Goal: Task Accomplishment & Management: Use online tool/utility

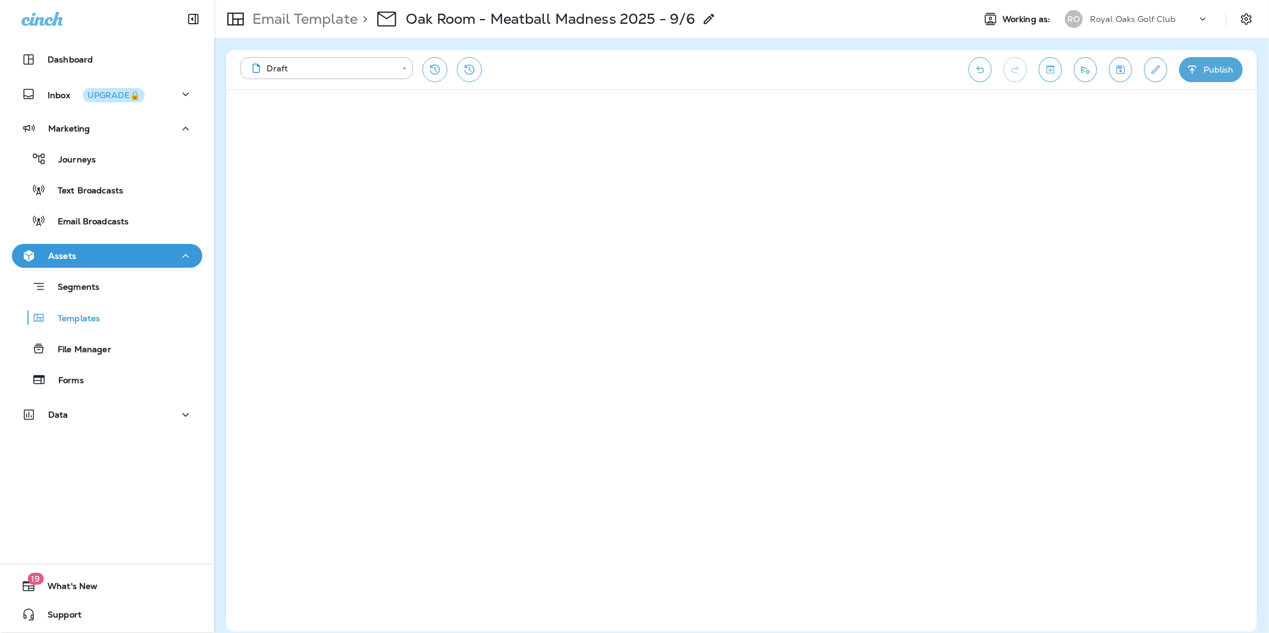
click at [1135, 16] on p "Royal Oaks Golf Club" at bounding box center [1133, 19] width 86 height 10
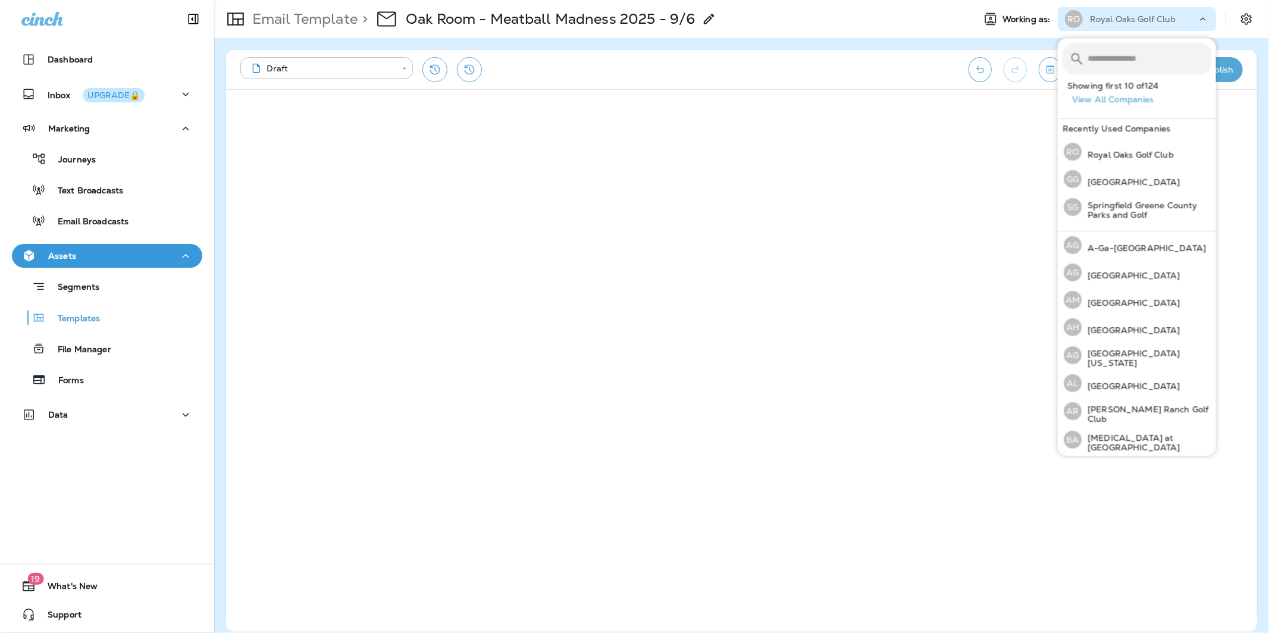
click at [1135, 16] on p "Royal Oaks Golf Club" at bounding box center [1133, 19] width 86 height 10
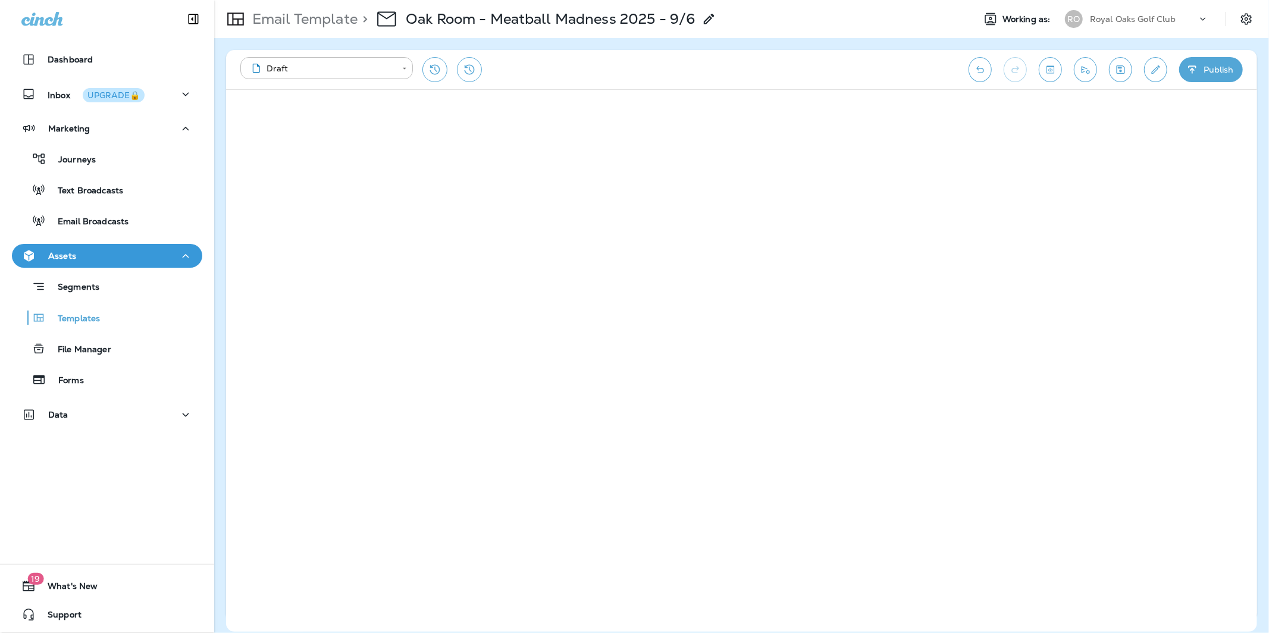
click at [1135, 16] on p "Royal Oaks Golf Club" at bounding box center [1133, 19] width 86 height 10
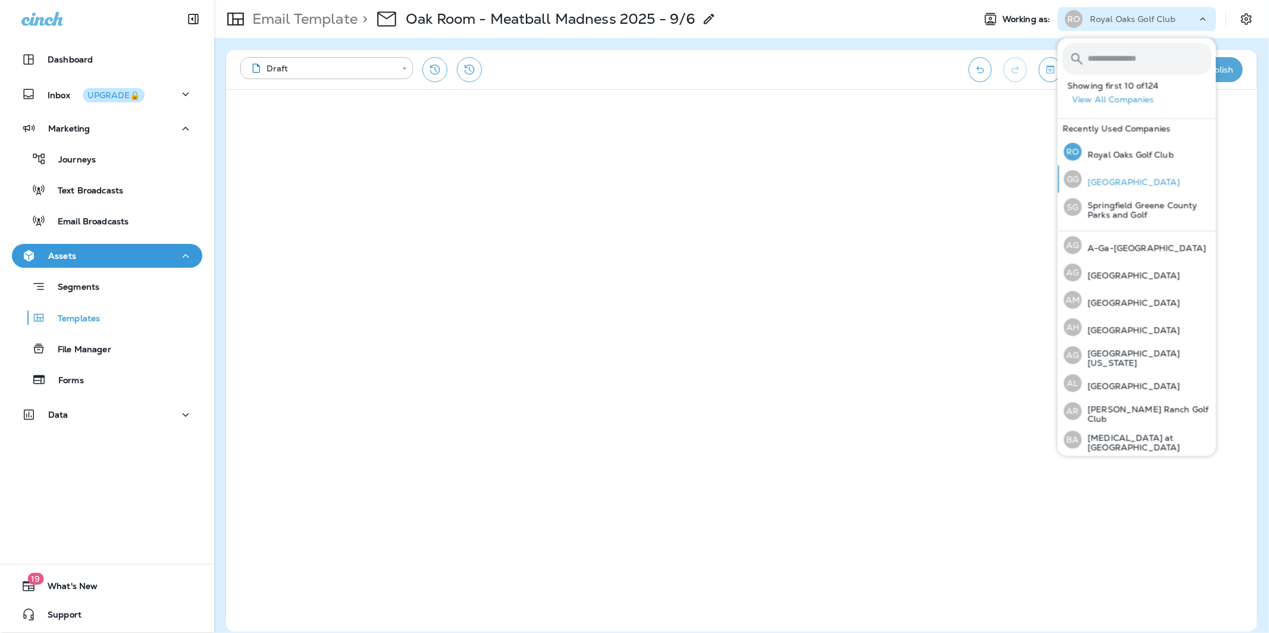
click at [1128, 184] on p "[GEOGRAPHIC_DATA]" at bounding box center [1130, 182] width 98 height 10
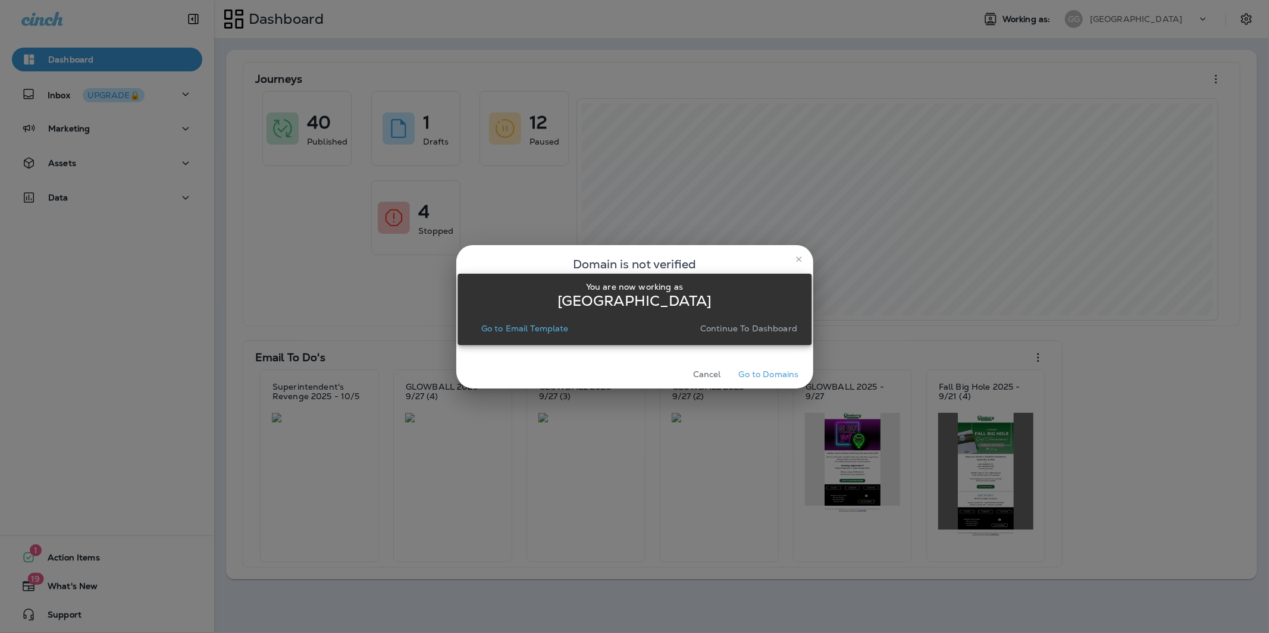
click at [801, 297] on div "You are now working as Glenkerry Golf Course Go to Email Template Continue to D…" at bounding box center [634, 309] width 354 height 71
click at [773, 329] on p "Continue to Dashboard" at bounding box center [748, 329] width 97 height 10
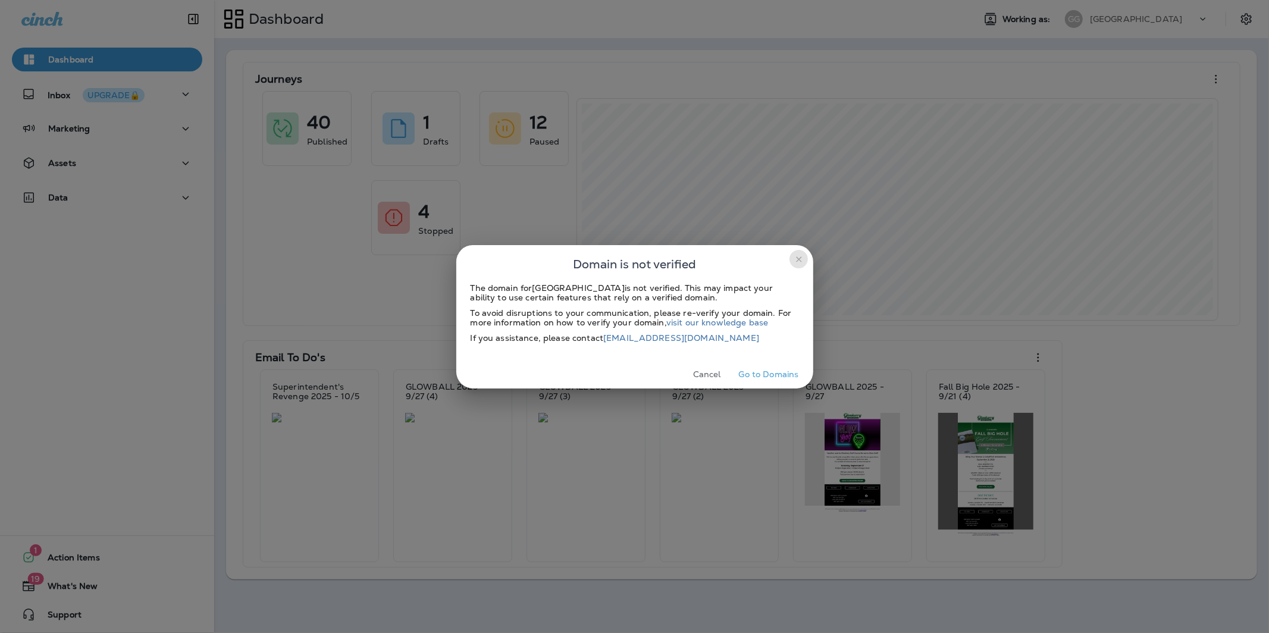
click at [801, 260] on icon "close" at bounding box center [799, 260] width 10 height 10
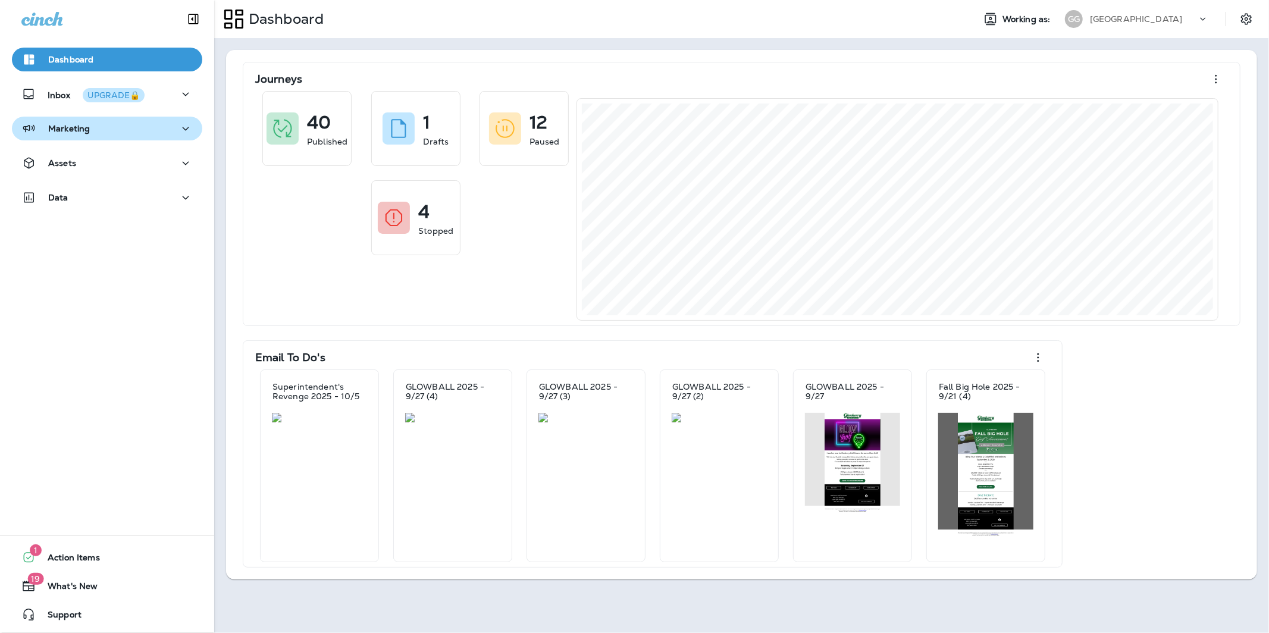
click at [92, 124] on div "Marketing" at bounding box center [106, 128] width 171 height 15
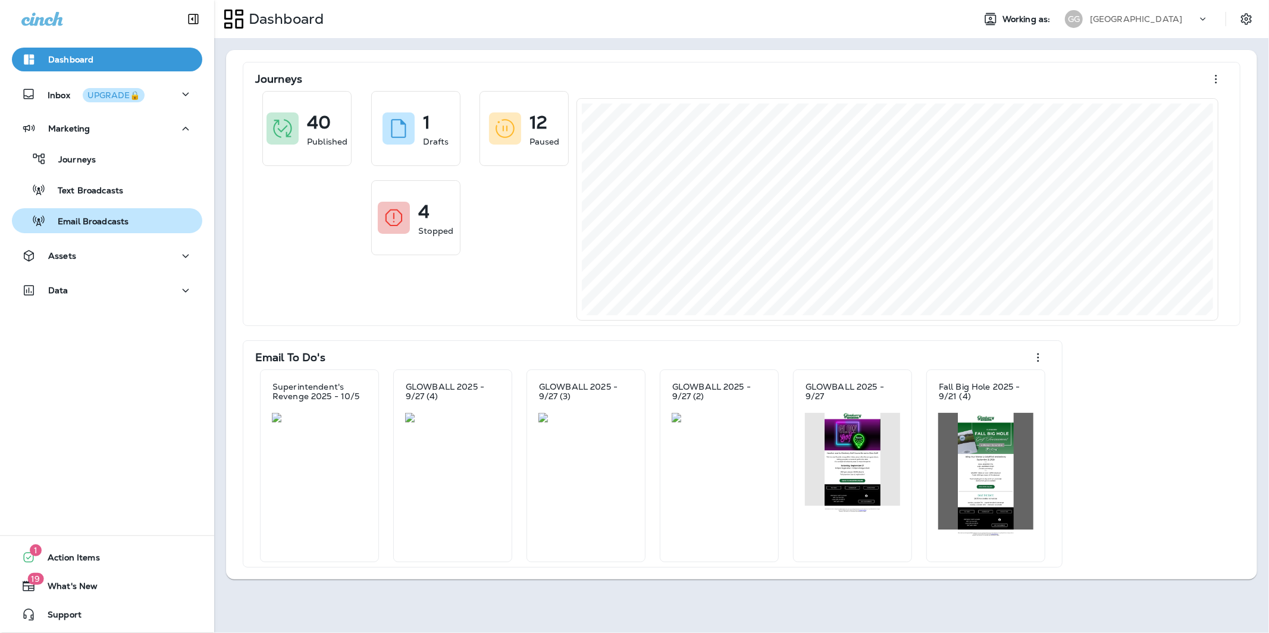
click at [114, 232] on button "Email Broadcasts" at bounding box center [107, 220] width 190 height 25
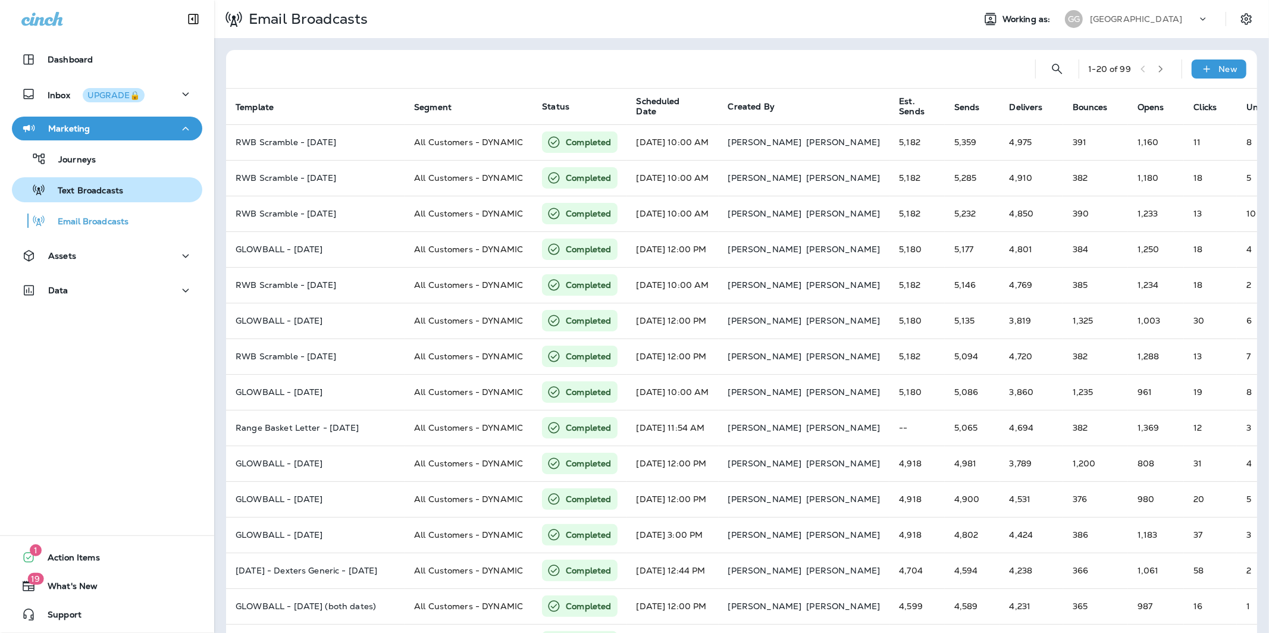
click at [101, 190] on p "Text Broadcasts" at bounding box center [84, 191] width 77 height 11
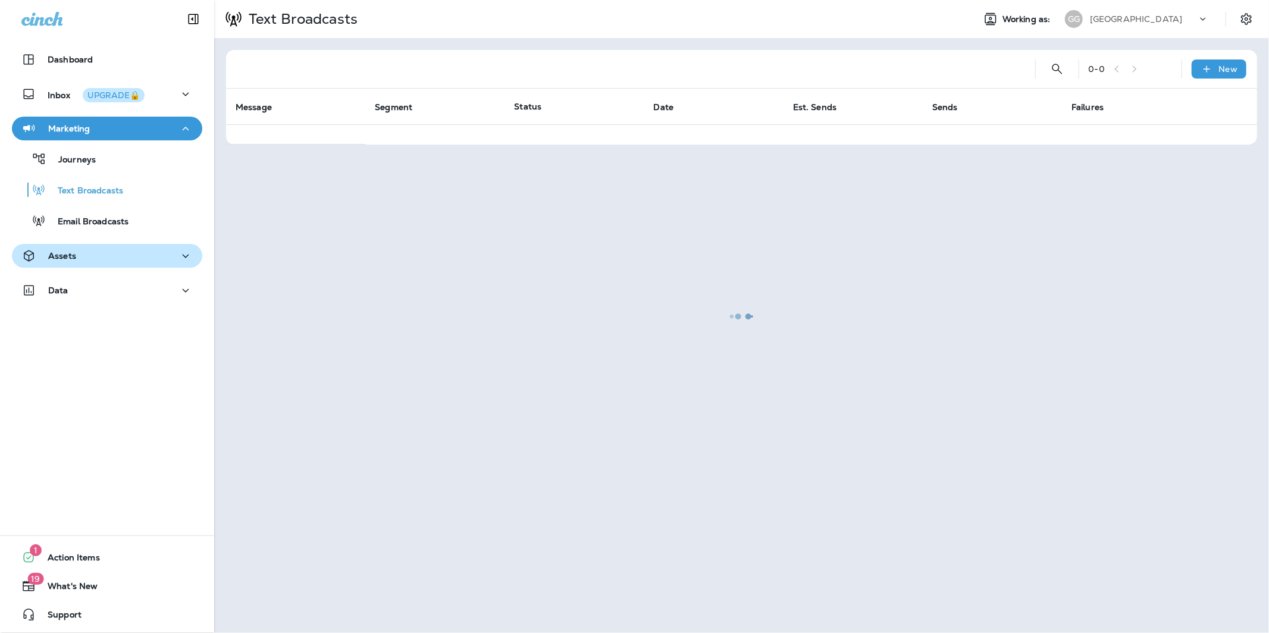
click at [80, 256] on div "Assets" at bounding box center [106, 256] width 171 height 15
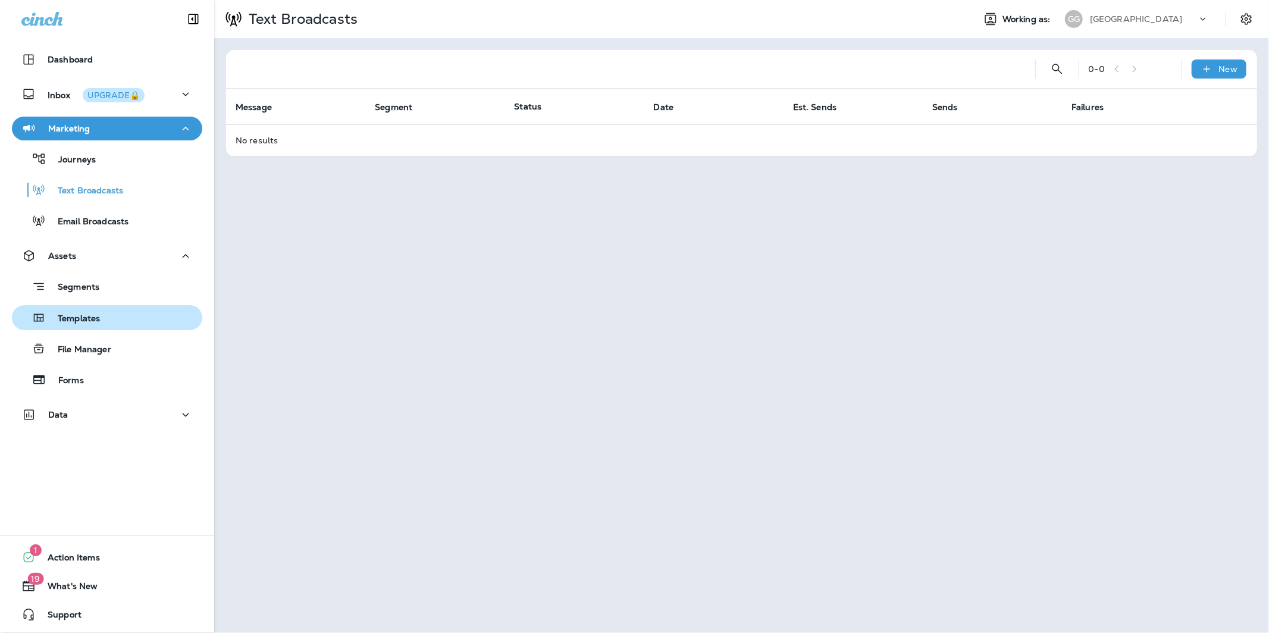
click at [115, 316] on div "Templates" at bounding box center [107, 318] width 181 height 18
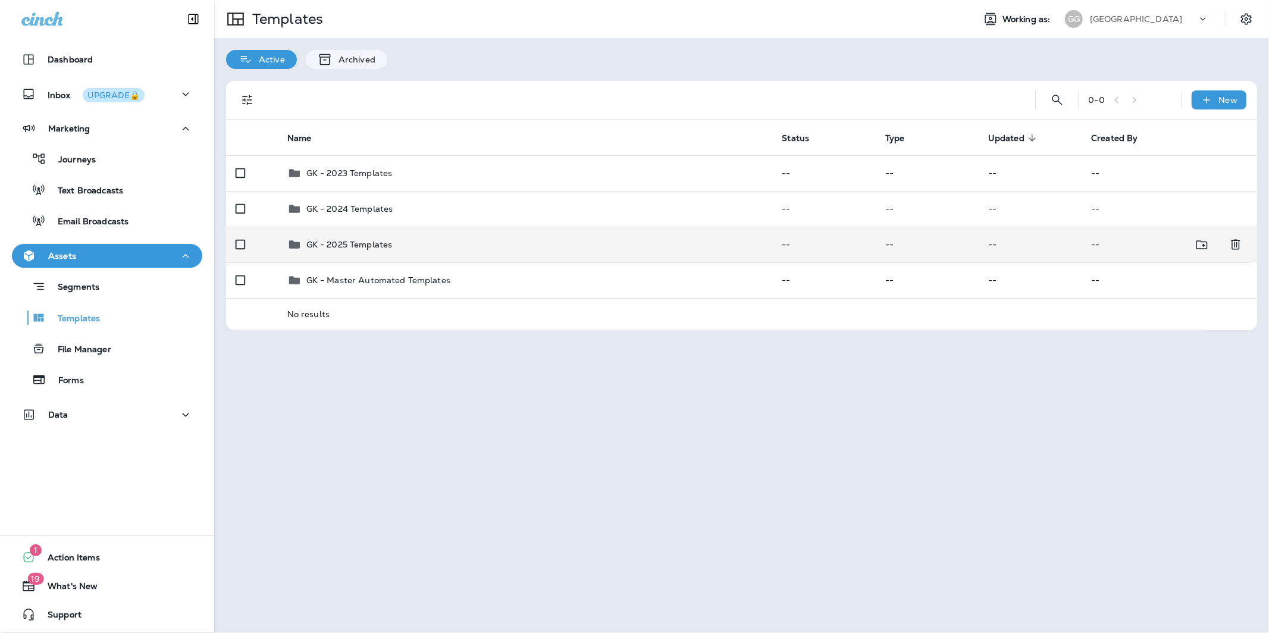
click at [591, 249] on div "GK - 2025 Templates" at bounding box center [525, 244] width 476 height 14
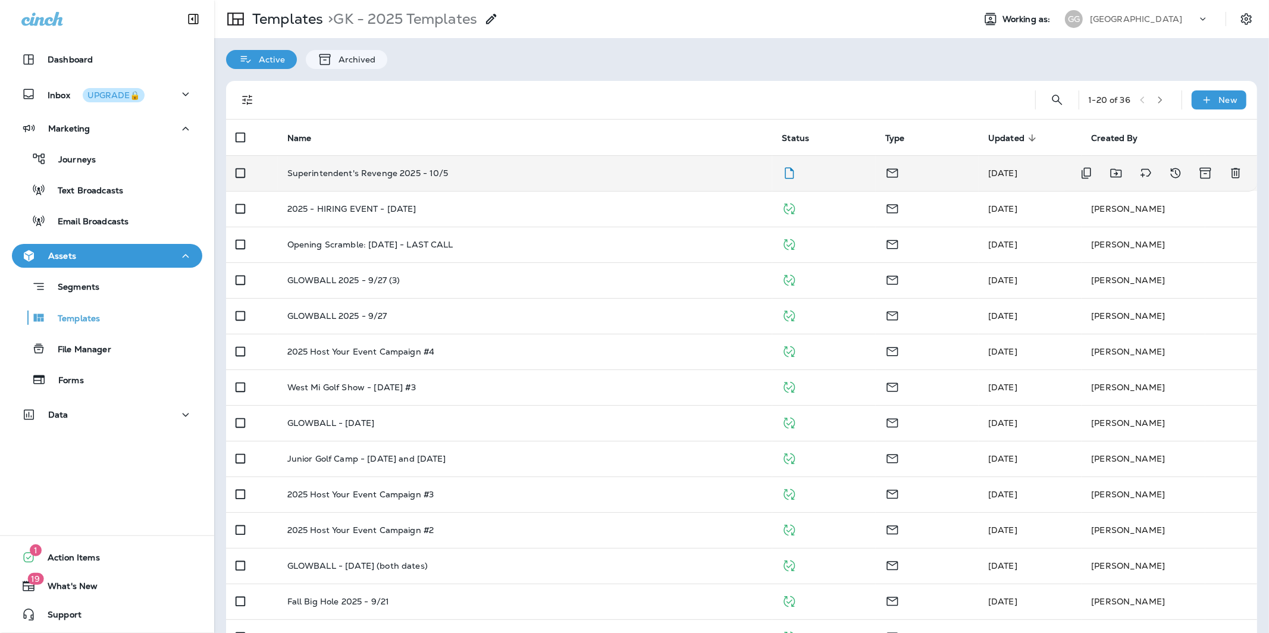
click at [521, 184] on td "Superintendent's Revenge 2025 - 10/5" at bounding box center [525, 173] width 495 height 36
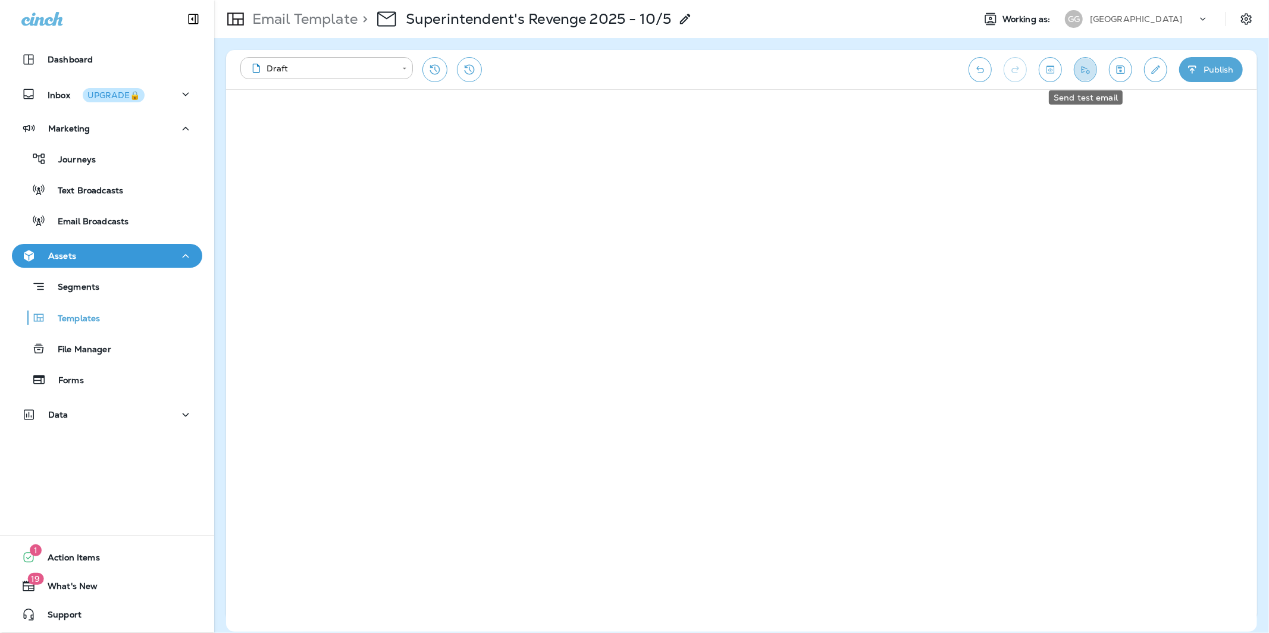
click at [1087, 76] on button "Send test email" at bounding box center [1085, 69] width 23 height 25
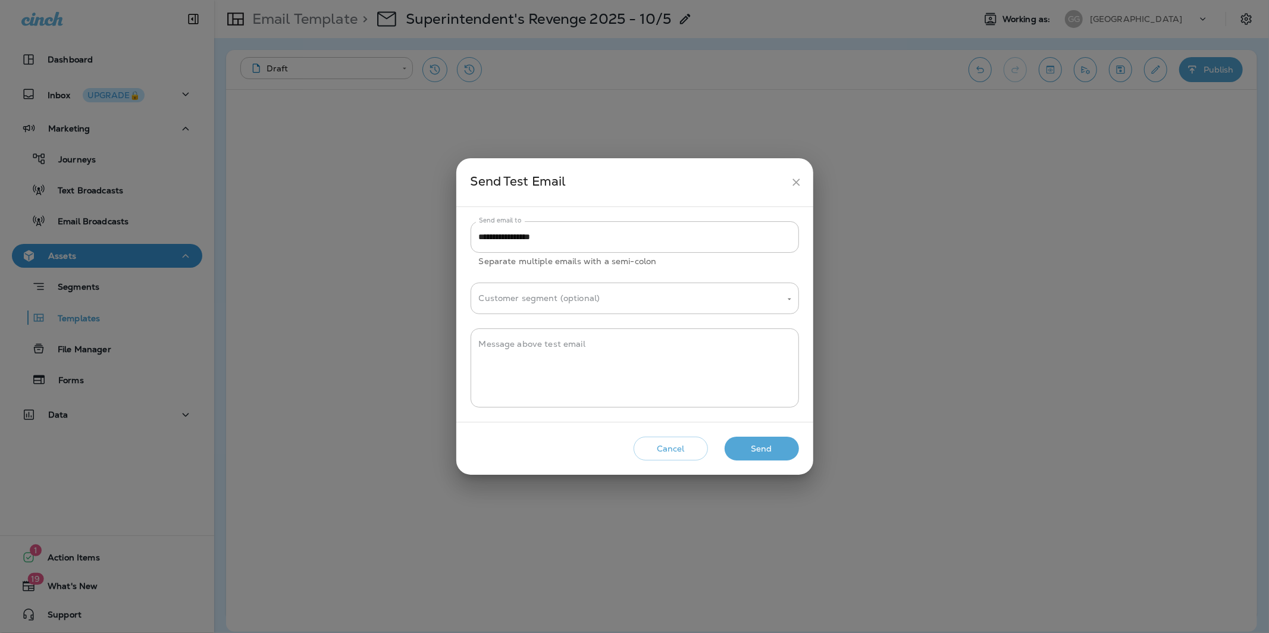
click at [764, 449] on button "Send" at bounding box center [761, 449] width 74 height 24
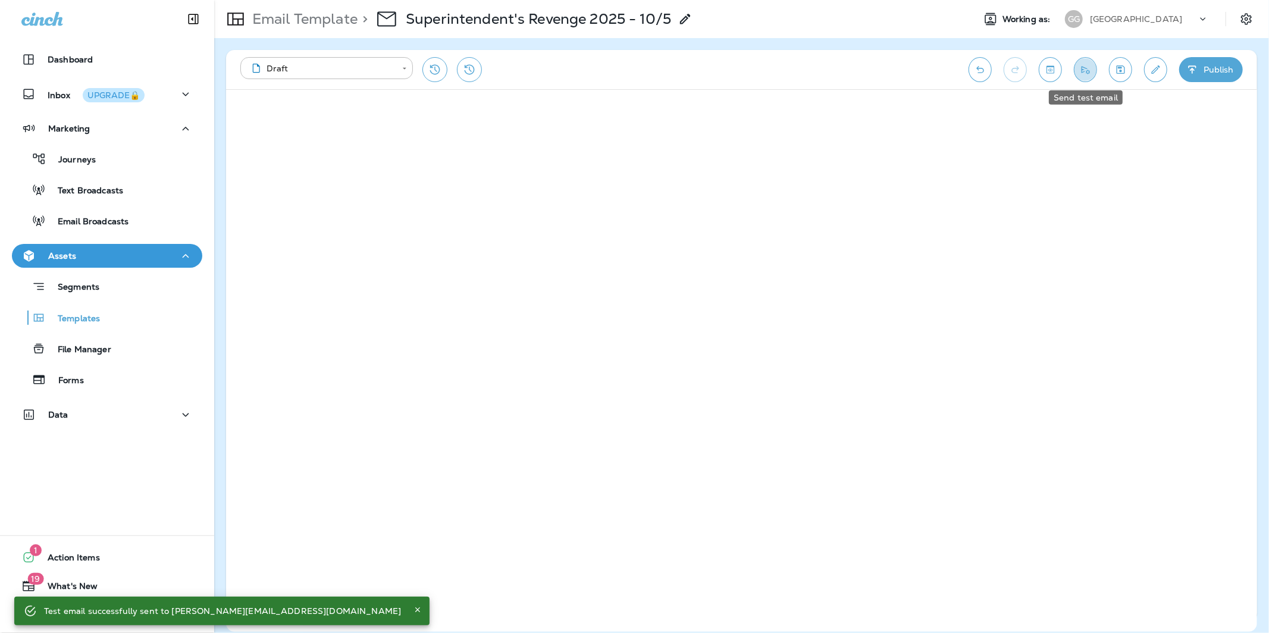
click at [1087, 73] on icon "Send test email" at bounding box center [1085, 70] width 12 height 12
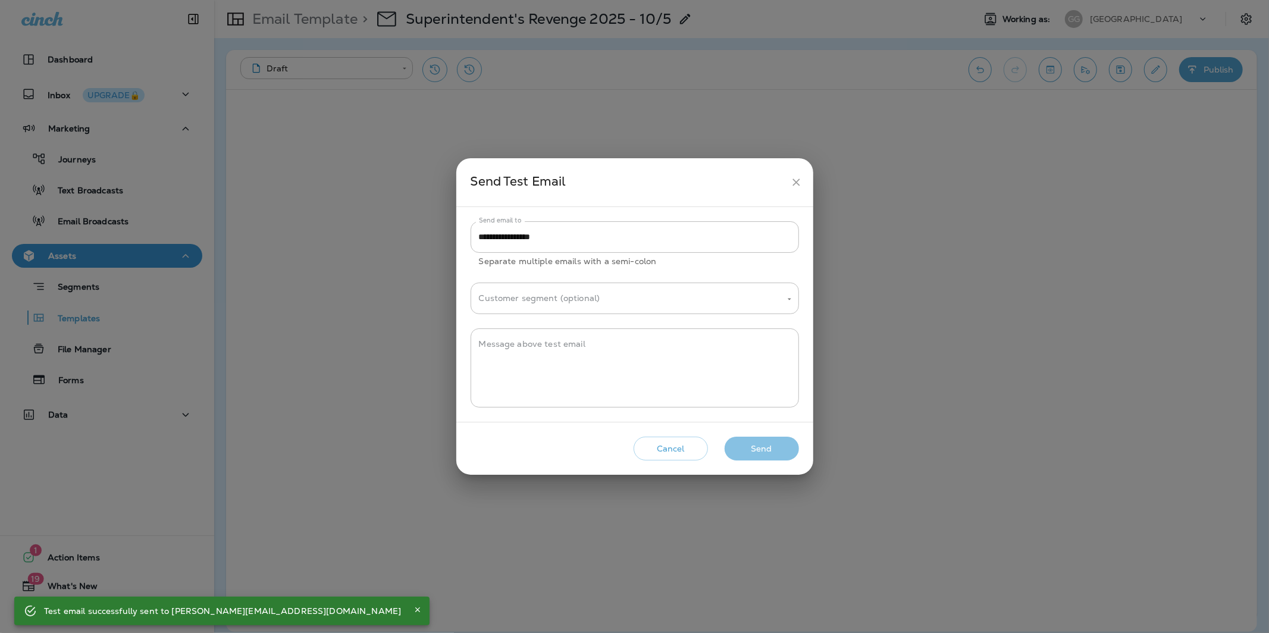
click at [745, 439] on button "Send" at bounding box center [761, 449] width 74 height 24
